Goal: Task Accomplishment & Management: Manage account settings

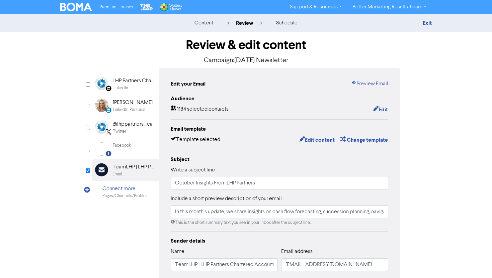
click at [75, 12] on div "Premium Libraries: Support & Resources Video Tutorials FAQ & Guides Marketing E…" at bounding box center [245, 7] width 381 height 11
click at [70, 8] on img at bounding box center [75, 7] width 31 height 9
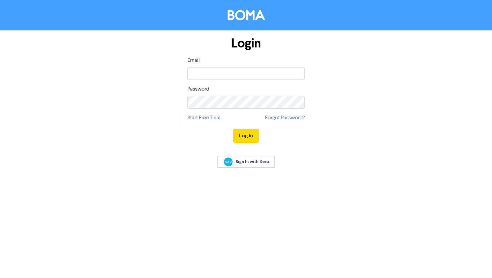
type input "[EMAIL_ADDRESS][DOMAIN_NAME]"
click at [233, 129] on button "Log In" at bounding box center [245, 136] width 25 height 14
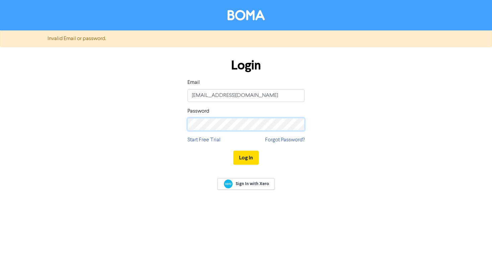
click at [233, 151] on button "Log In" at bounding box center [245, 158] width 25 height 14
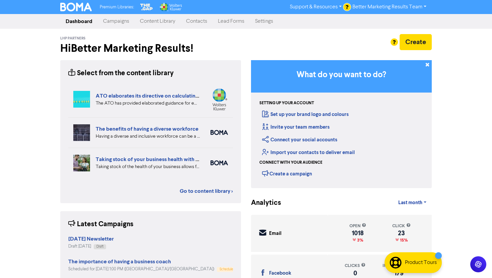
click at [117, 22] on link "Campaigns" at bounding box center [116, 21] width 37 height 13
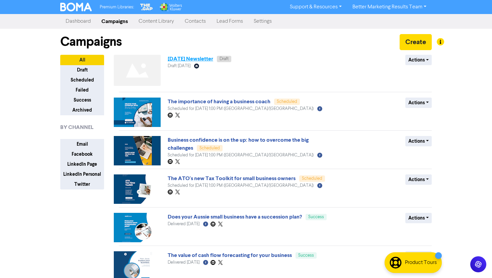
click at [204, 58] on link "[DATE] Newsletter" at bounding box center [190, 59] width 45 height 7
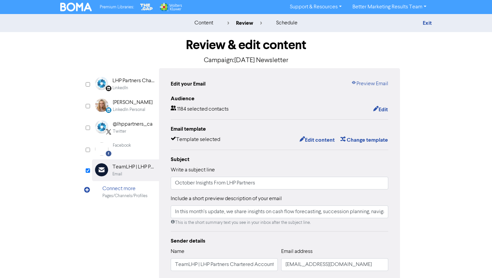
scroll to position [43, 0]
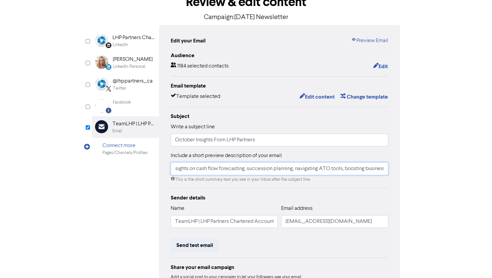
drag, startPoint x: 190, startPoint y: 168, endPoint x: 397, endPoint y: 179, distance: 207.9
click at [397, 179] on div "Edit your Email Preview Email Audience 1184 selected contacts Edit Email templa…" at bounding box center [279, 167] width 241 height 284
click at [380, 168] on input "In this month’s update, we share insights on cash flow forecasting, succession …" at bounding box center [279, 168] width 217 height 13
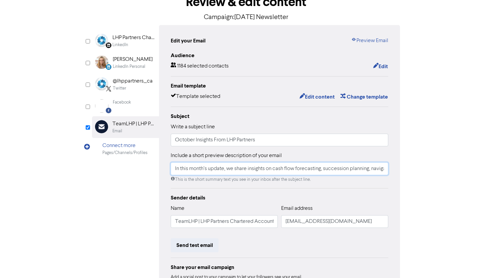
drag, startPoint x: 380, startPoint y: 168, endPoint x: 137, endPoint y: 150, distance: 244.1
click at [137, 150] on div "LinkedIn Page Created with Sketch. LHP Partners Chartered Accountants LinkedIn …" at bounding box center [246, 167] width 308 height 284
click at [422, 183] on div "Review & edit content Campaign: [DATE] Newsletter LinkedIn Page Created with Sk…" at bounding box center [245, 164] width 381 height 350
drag, startPoint x: 225, startPoint y: 169, endPoint x: 425, endPoint y: 173, distance: 200.6
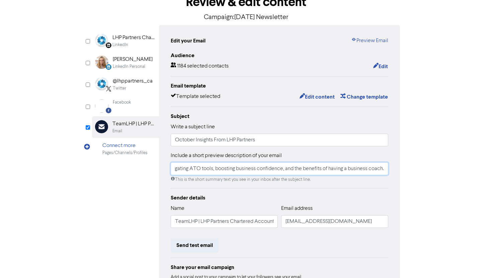
click at [425, 173] on div "Review & edit content Campaign: [DATE] Newsletter LinkedIn Page Created with Sk…" at bounding box center [245, 164] width 381 height 350
click at [358, 169] on input "In this month’s update, we share insights on cash flow forecasting, succession …" at bounding box center [279, 168] width 217 height 13
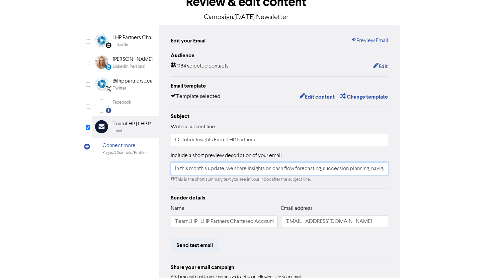
click at [358, 169] on input "In this month’s update, we share insights on cash flow forecasting, succession …" at bounding box center [279, 168] width 217 height 13
click at [239, 166] on input "In this month’s update, we share insights on cash flow forecasting, succession …" at bounding box center [279, 168] width 217 height 13
drag, startPoint x: 228, startPoint y: 170, endPoint x: 417, endPoint y: 170, distance: 189.2
click at [417, 170] on div "Review & edit content Campaign: [DATE] Newsletter LinkedIn Page Created with Sk…" at bounding box center [245, 164] width 381 height 350
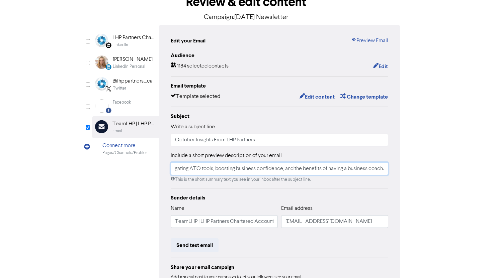
paste input ", succession planning, business confidence, and a look at the recent Division 2…"
type input "In this month’s update, we share insights on cash flow, succession planning, bu…"
click at [416, 168] on div "Review & edit content Campaign: [DATE] Newsletter LinkedIn Page Created with Sk…" at bounding box center [245, 164] width 381 height 350
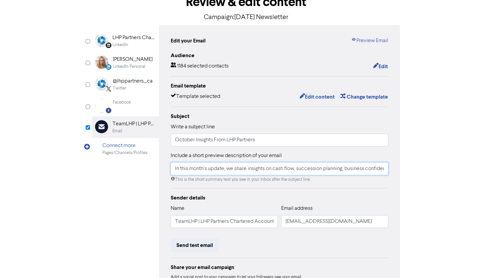
drag, startPoint x: 273, startPoint y: 169, endPoint x: 321, endPoint y: 169, distance: 47.5
click at [320, 169] on input "In this month’s update, we share insights on cash flow, succession planning, bu…" at bounding box center [279, 168] width 217 height 13
drag, startPoint x: 296, startPoint y: 170, endPoint x: 394, endPoint y: 171, distance: 98.0
click at [394, 171] on div "Edit your Email Preview Email Audience 1184 selected contacts Edit Email templa…" at bounding box center [279, 167] width 241 height 284
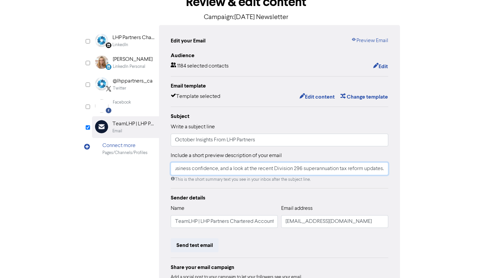
click at [373, 168] on input "In this month’s update, we share insights on cash flow, succession planning, bu…" at bounding box center [279, 168] width 217 height 13
click at [414, 171] on div "Review & edit content Campaign: [DATE] Newsletter LinkedIn Page Created with Sk…" at bounding box center [245, 164] width 381 height 350
click at [367, 36] on div "Edit your Email Preview Email Audience 1184 selected contacts Edit Email templa…" at bounding box center [279, 167] width 241 height 284
click at [366, 39] on link "Preview Email" at bounding box center [369, 41] width 37 height 8
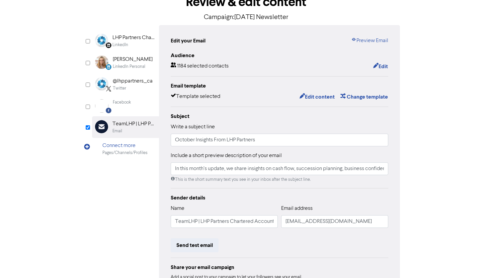
click at [416, 156] on div "Review & edit content Campaign: [DATE] Newsletter LinkedIn Page Created with Sk…" at bounding box center [245, 164] width 381 height 350
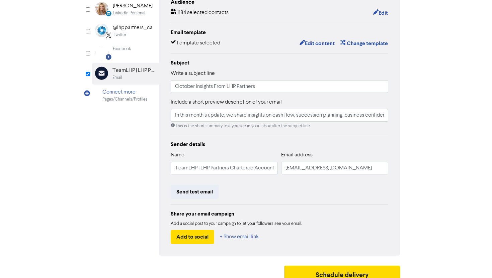
scroll to position [104, 0]
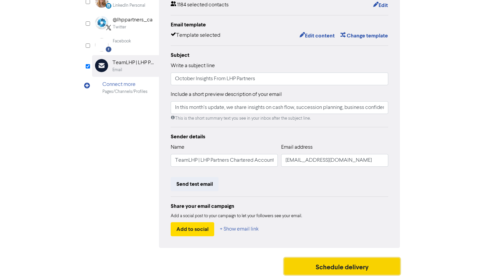
click at [351, 262] on button "Schedule delivery" at bounding box center [342, 266] width 116 height 17
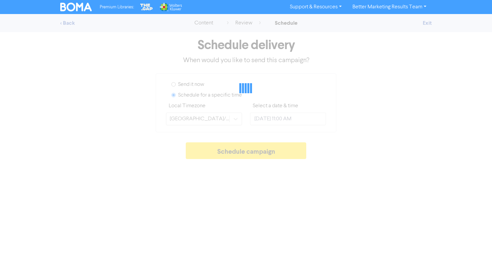
type input "[DATE] 1:00 AM"
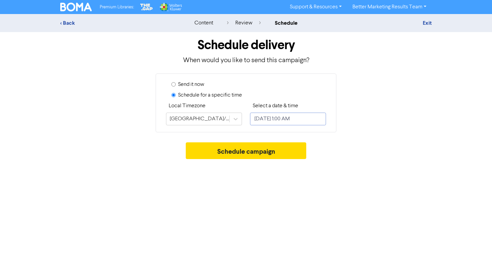
click at [292, 117] on input "[DATE] 1:00 AM" at bounding box center [288, 119] width 76 height 13
select select "9"
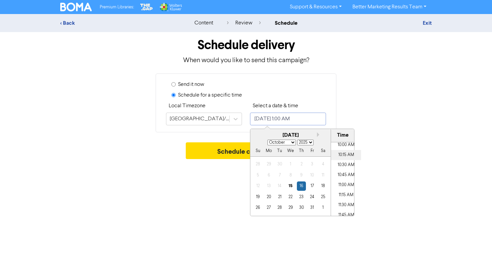
scroll to position [404, 0]
click at [352, 182] on li "11:00 AM" at bounding box center [346, 185] width 30 height 10
type input "[DATE] 11:00 AM"
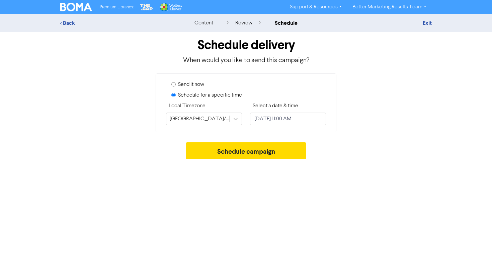
click at [381, 122] on div "Send it now Schedule for a specific time Local Timezone [GEOGRAPHIC_DATA]/[GEOG…" at bounding box center [245, 103] width 381 height 59
click at [272, 117] on input "[DATE] 11:00 AM" at bounding box center [288, 119] width 76 height 13
select select "9"
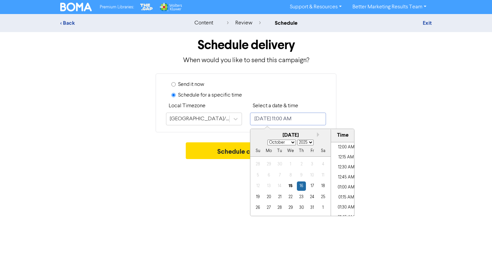
scroll to position [410, 0]
click at [291, 185] on div "15" at bounding box center [290, 186] width 9 height 9
type input "[DATE] 11:00 AM"
click at [346, 178] on li "11:00 AM" at bounding box center [346, 179] width 30 height 10
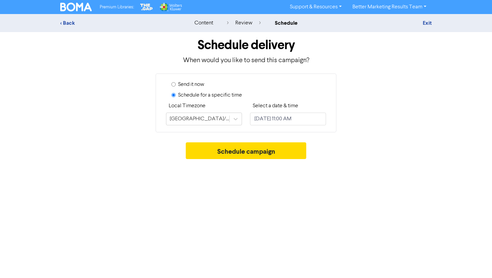
click at [399, 156] on div "Schedule campaign" at bounding box center [245, 152] width 371 height 20
click at [235, 116] on icon at bounding box center [235, 119] width 7 height 7
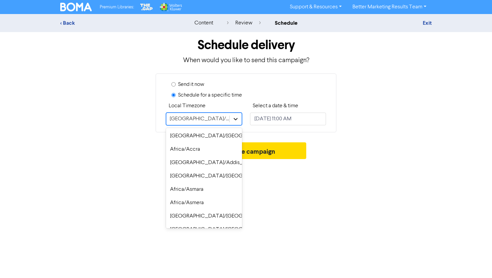
scroll to position [4787, 0]
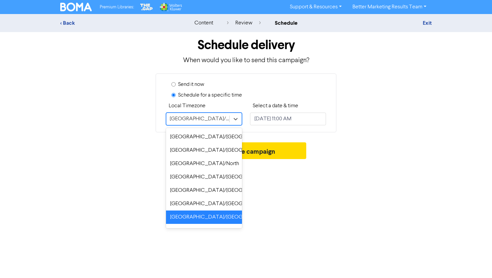
click at [392, 141] on div "Schedule delivery When would you like to send this campaign? Send it now Schedu…" at bounding box center [245, 97] width 381 height 130
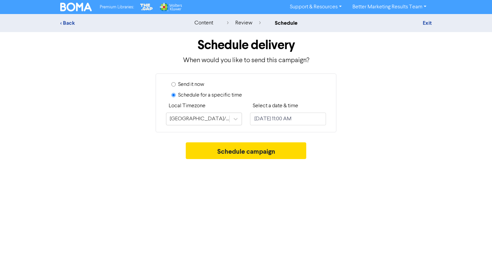
click at [389, 140] on div "Schedule delivery When would you like to send this campaign? Send it now Schedu…" at bounding box center [245, 97] width 381 height 130
click at [370, 131] on div "Send it now Schedule for a specific time Local Timezone [GEOGRAPHIC_DATA]/[GEOG…" at bounding box center [245, 103] width 381 height 59
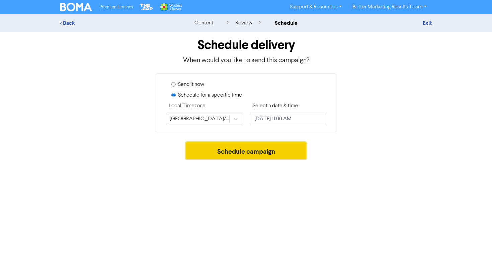
click at [286, 158] on button "Schedule campaign" at bounding box center [246, 150] width 121 height 17
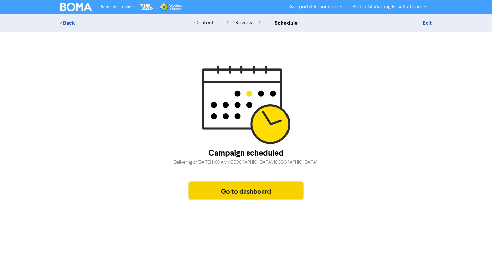
click at [263, 188] on button "Go to dashboard" at bounding box center [245, 191] width 113 height 17
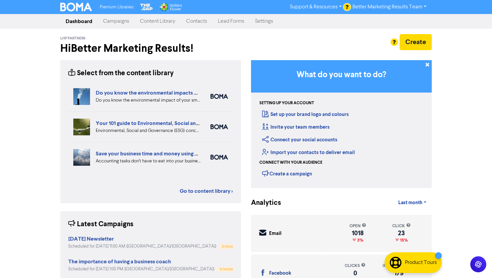
click at [112, 21] on link "Campaigns" at bounding box center [116, 21] width 37 height 13
